Goal: Check status: Check status

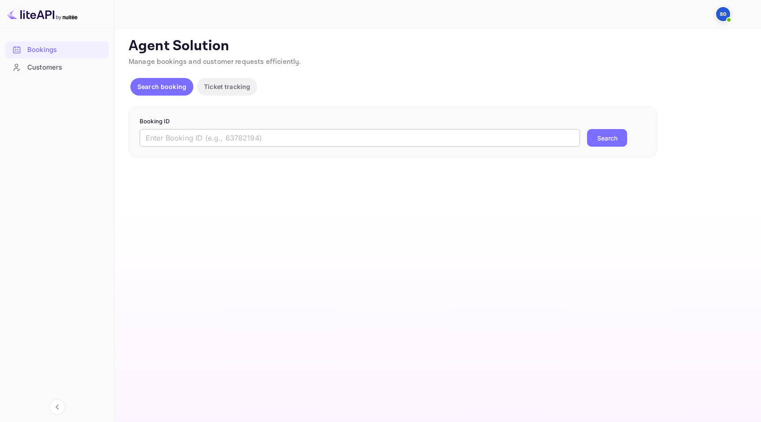
click at [234, 143] on input "text" at bounding box center [360, 138] width 441 height 18
paste input "8475320"
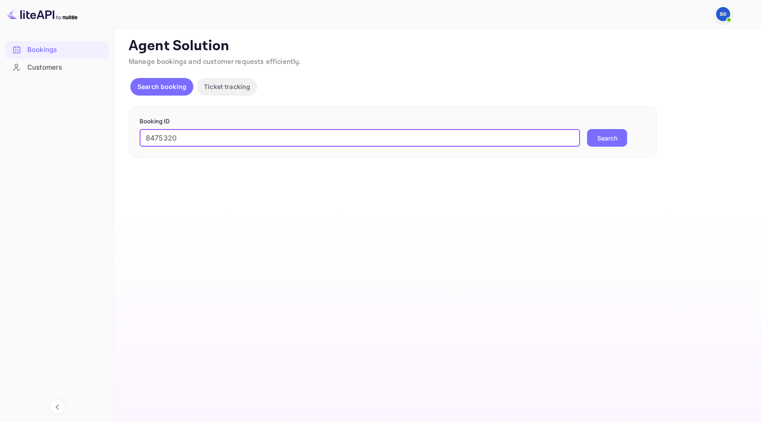
type input "8475320"
click at [607, 141] on button "Search" at bounding box center [607, 138] width 40 height 18
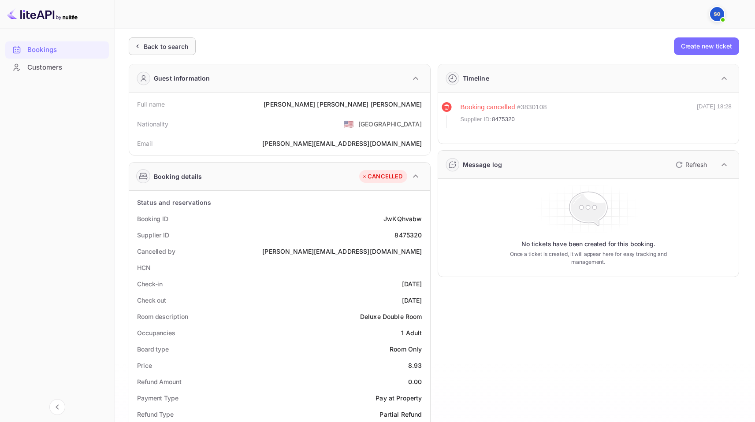
click at [174, 38] on div "Back to search" at bounding box center [162, 46] width 67 height 18
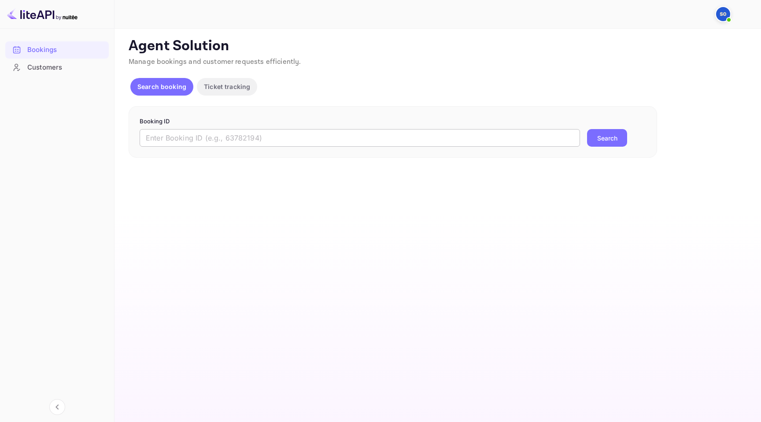
click at [272, 131] on input "text" at bounding box center [360, 138] width 441 height 18
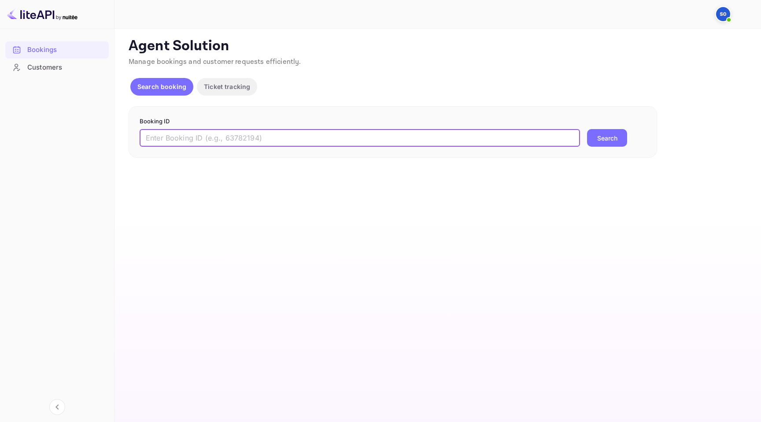
paste input "505403334"
type input "505403334"
click at [605, 141] on button "Search" at bounding box center [607, 138] width 40 height 18
